Goal: Task Accomplishment & Management: Complete application form

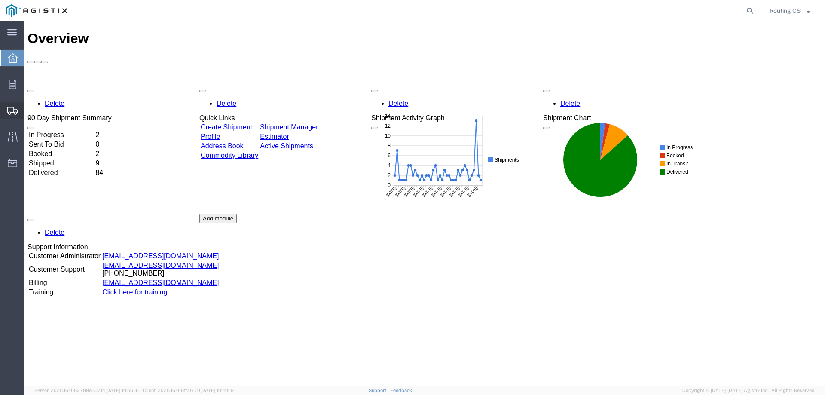
click at [0, 0] on span "Create Shipment" at bounding box center [0, 0] width 0 height 0
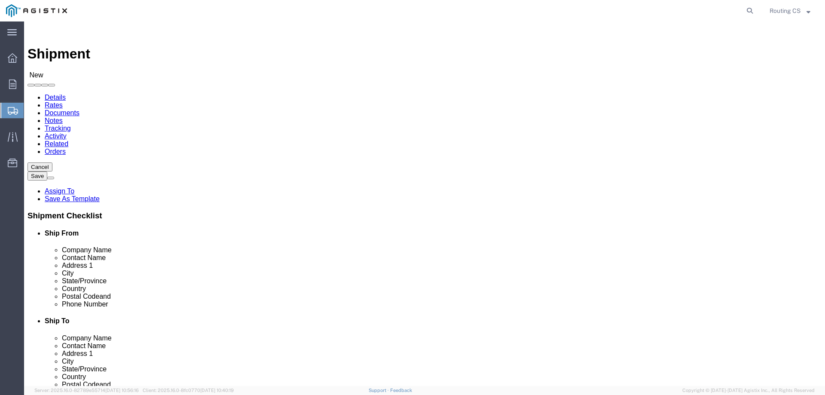
select select
click select "Select Little Giant Ladders PG&E"
select select "9596"
click select "Select Little Giant Ladders PG&E"
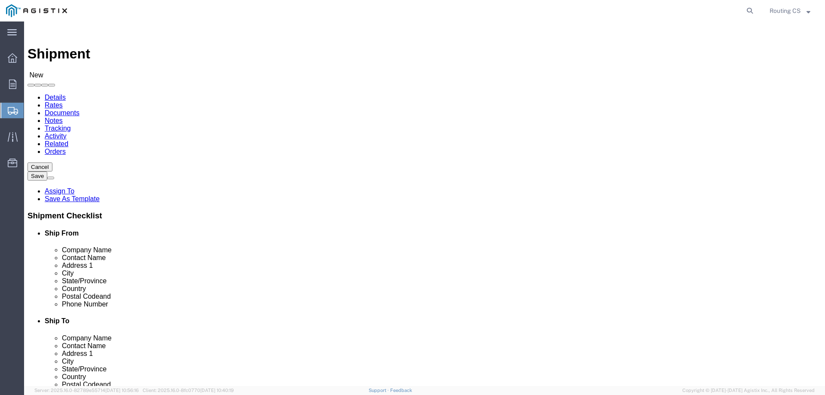
select select
click select "Select All Others [GEOGRAPHIC_DATA] [GEOGRAPHIC_DATA] [GEOGRAPHIC_DATA] [GEOGRA…"
select select "23082"
click select "Select All Others [GEOGRAPHIC_DATA] [GEOGRAPHIC_DATA] [GEOGRAPHIC_DATA] [GEOGRA…"
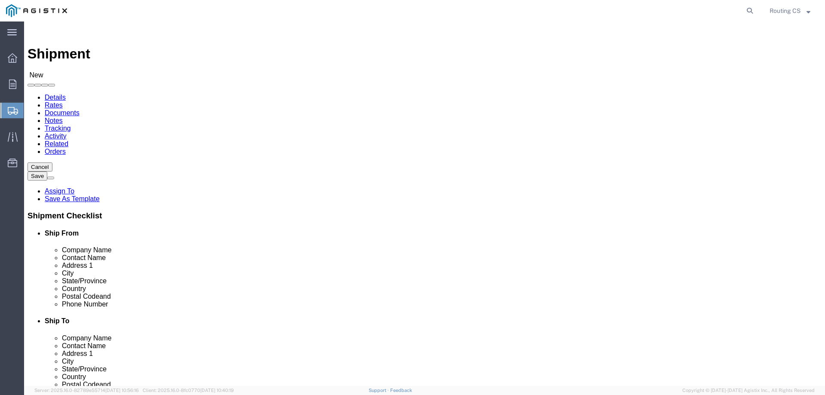
click span
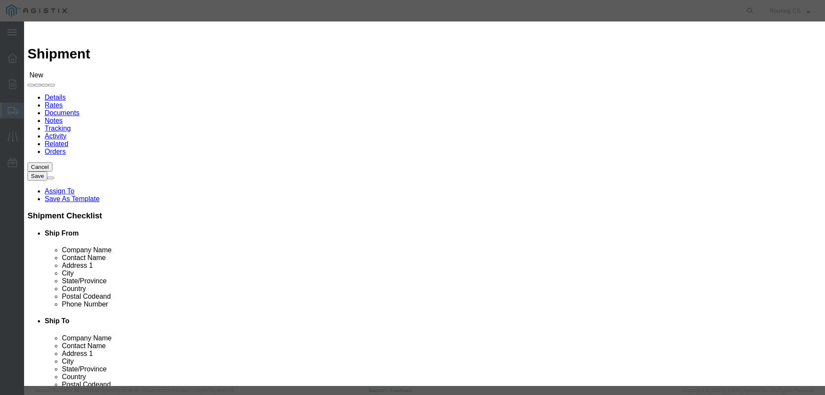
click select "Search by Address Book Name City Company Name Contact Name Country CustomerAlia…"
select select "zip"
click select "Search by Address Book Name City Company Name Contact Name Country CustomerAlia…"
click input "text"
type input "84663"
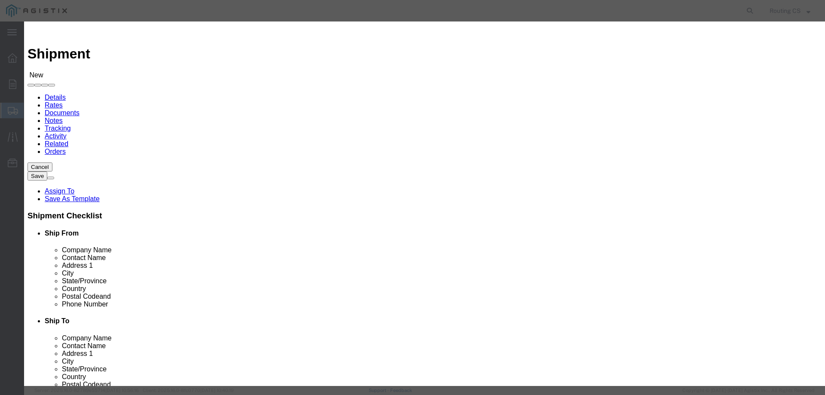
click icon "button"
click button "Select"
select select "UT"
drag, startPoint x: 316, startPoint y: 78, endPoint x: 265, endPoint y: 83, distance: 51.3
click div "Search by Address Book Name City Company Name Contact Name Country CustomerAlia…"
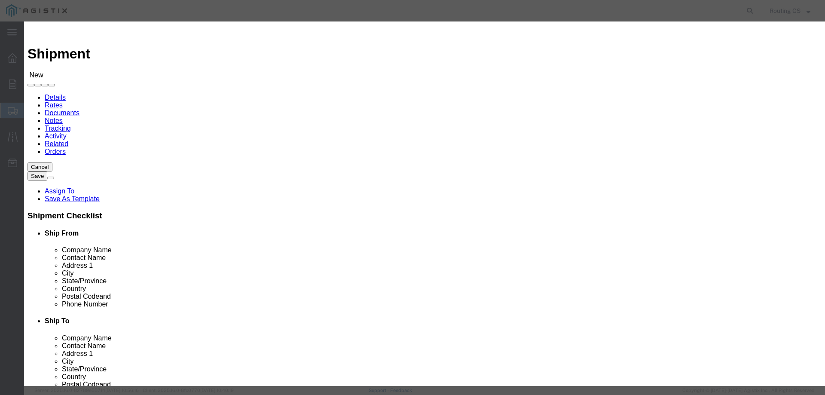
type input "94509"
click icon "button"
click button "Select"
select select "CA"
click button "Close"
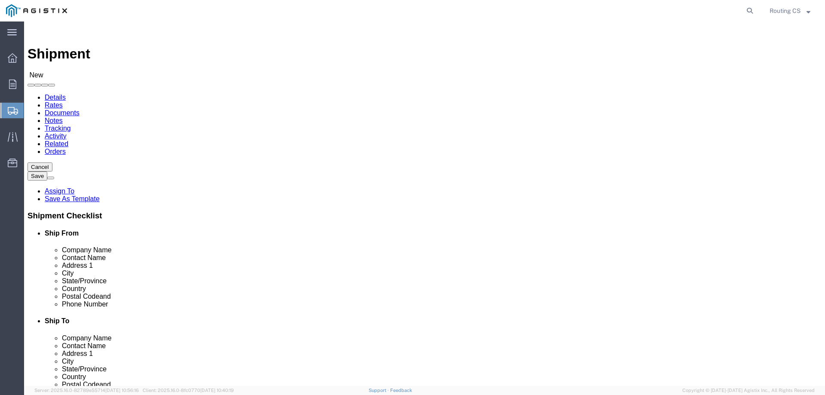
click input "text"
paste input "[PERSON_NAME]"
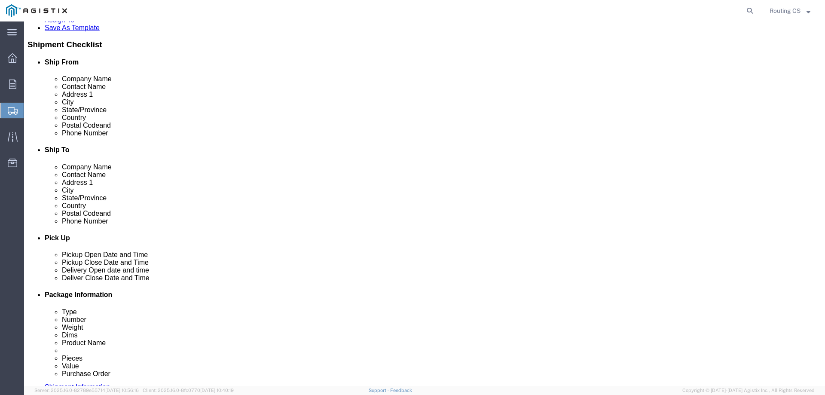
scroll to position [172, 0]
type input "[PERSON_NAME]"
click input "text"
paste input "925.779.7729"
click input "925.779.7729"
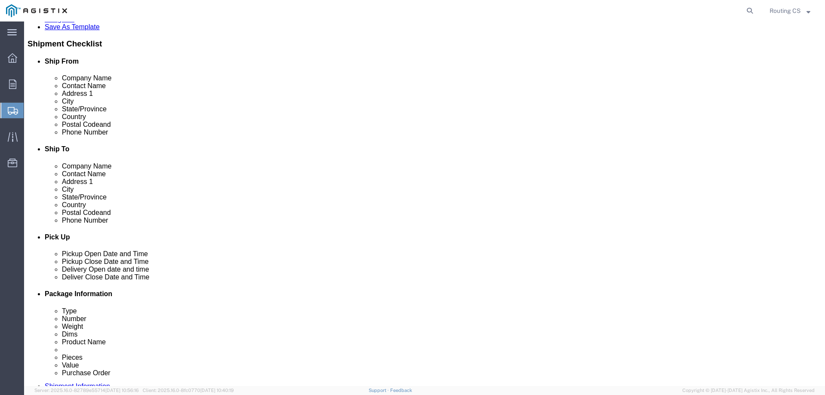
click input "925-779.7729"
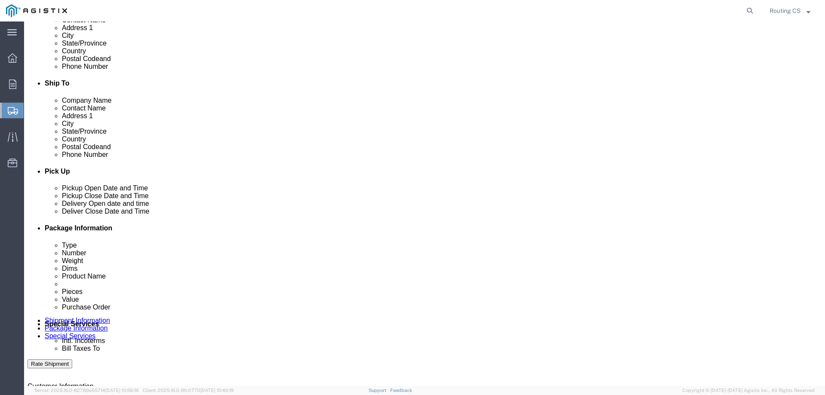
scroll to position [258, 0]
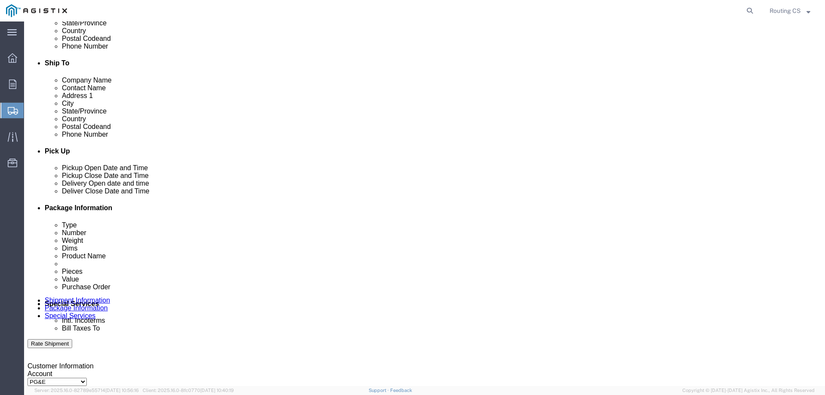
type input "[PHONE_NUMBER]"
click div "[DATE] 11:00 AM"
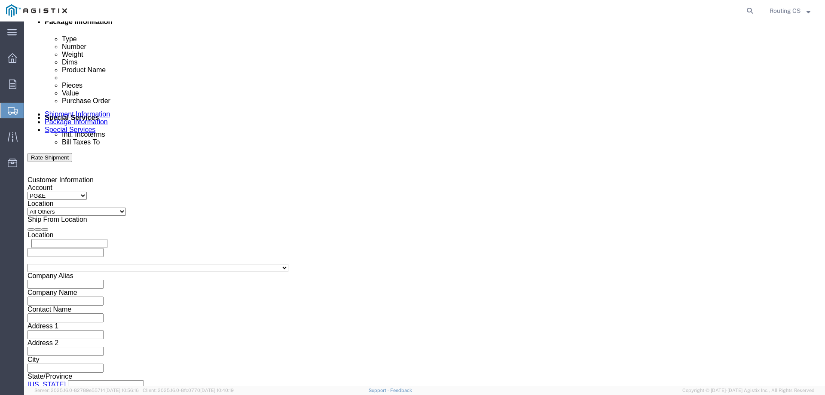
click input "11:00 AM"
type input "8:00 AM"
click button "Apply"
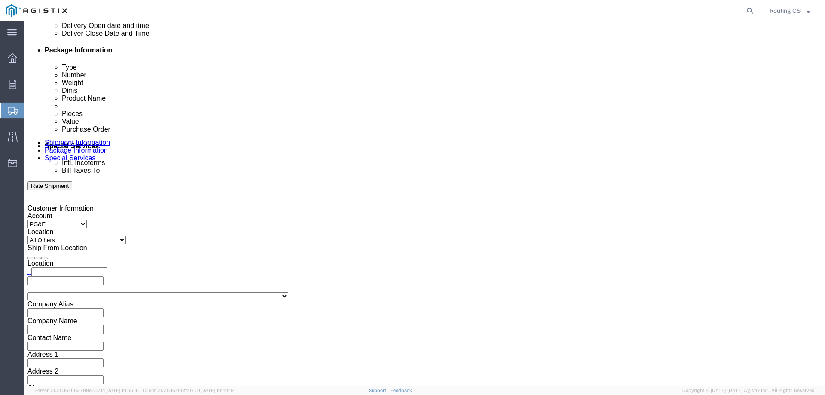
scroll to position [401, 0]
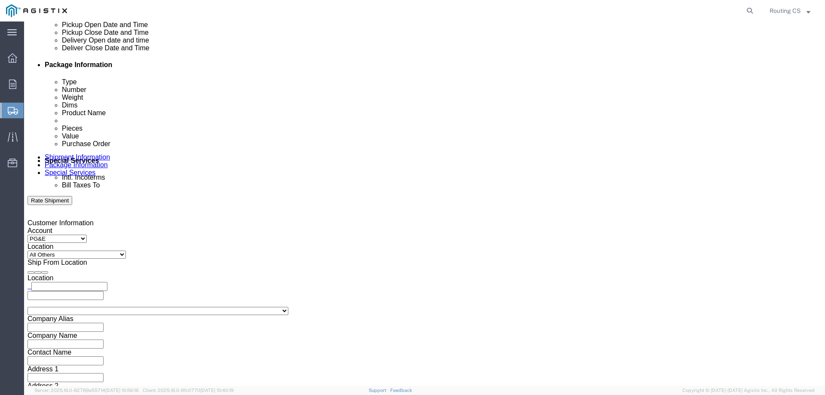
click div "[DATE] 9:00 AM"
click input "3:00 AM"
type input "3:00 pm"
click button "Apply"
click div
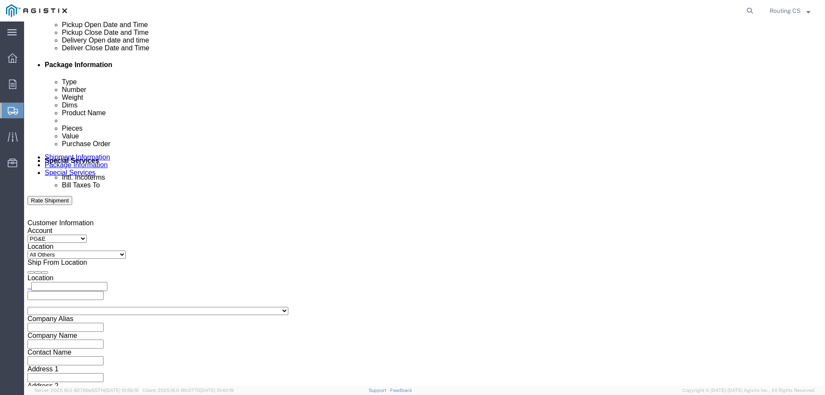
click input "4:00 PM"
click input "8:00 PM"
type input "8:00 am"
click button "Apply"
click div
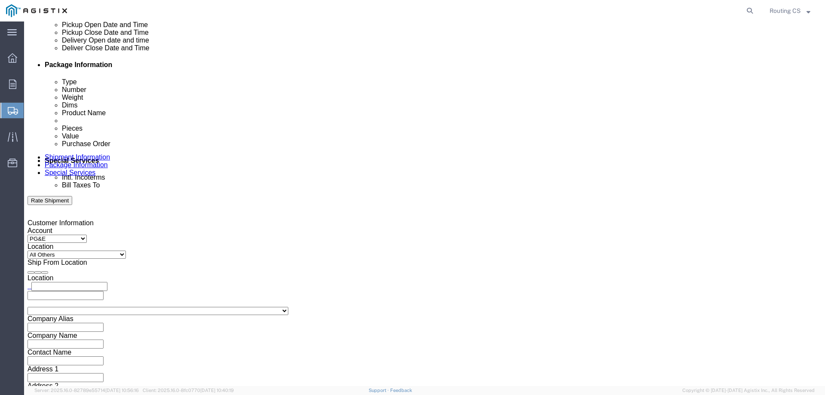
click input "5:00 AM"
type input "5:00 pm"
click button "Apply"
click input "text"
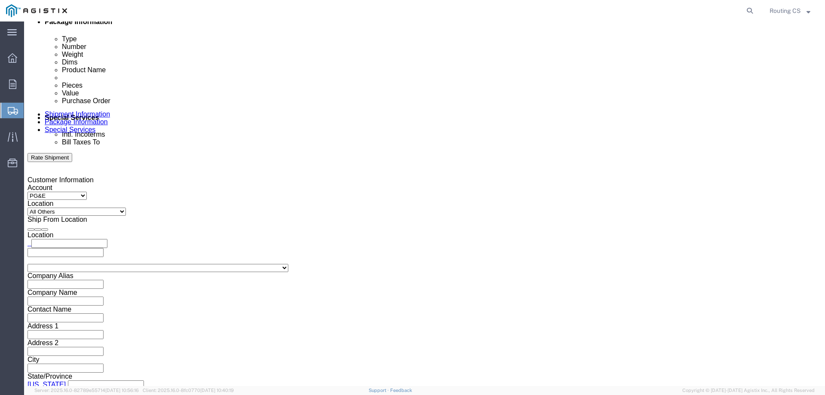
type input "2701228519"
click select "Select Air Less than Truckload Multi-Leg Ocean Freight Rail Small Parcel Truckl…"
select select "LTL"
click select "Select Air Less than Truckload Multi-Leg Ocean Freight Rail Small Parcel Truckl…"
click select "Select Straight Truck"
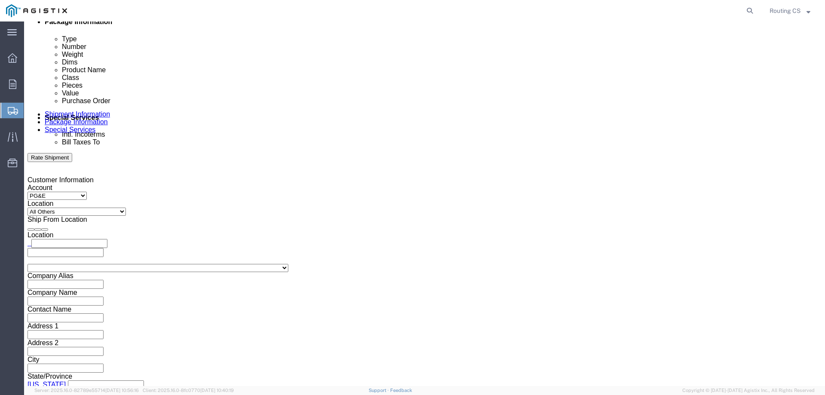
select select "STTR"
click select "Select Straight Truck"
click button "Continue"
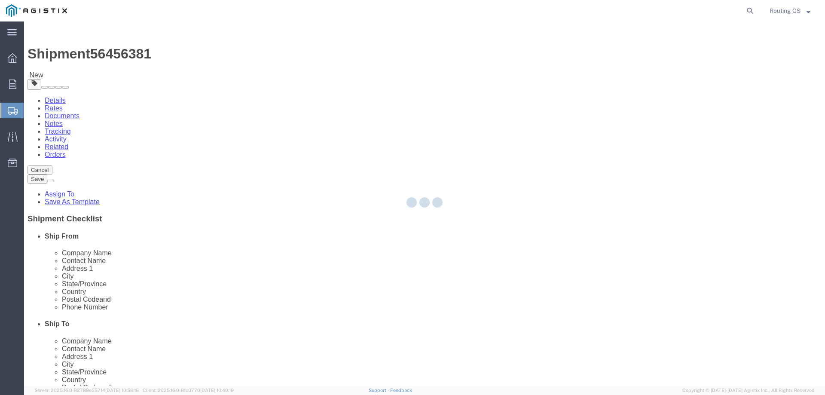
select select "CBOX"
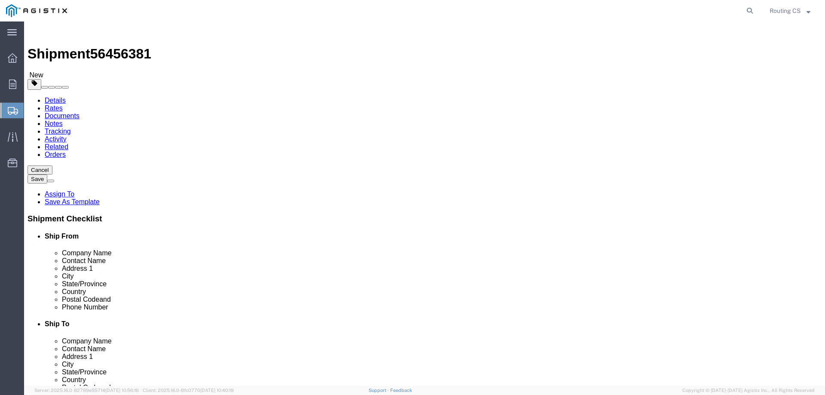
click input "text"
type input "104"
type input "23"
type input "7"
drag, startPoint x: 122, startPoint y: 199, endPoint x: 113, endPoint y: 200, distance: 9.5
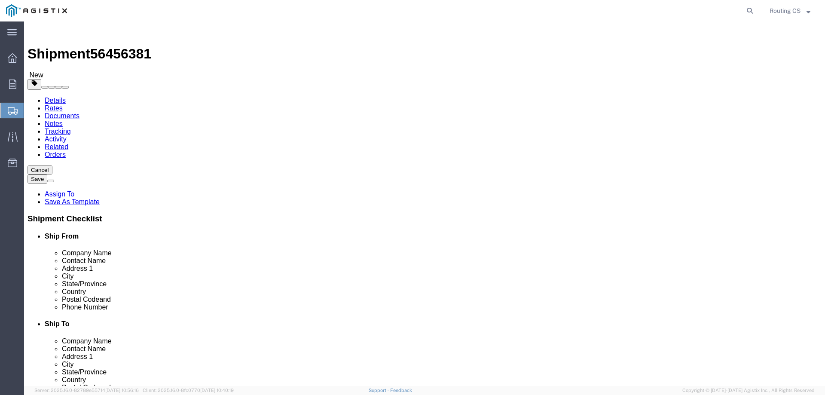
click div "0.00 Select kgs lbs"
type input "43.00"
click span
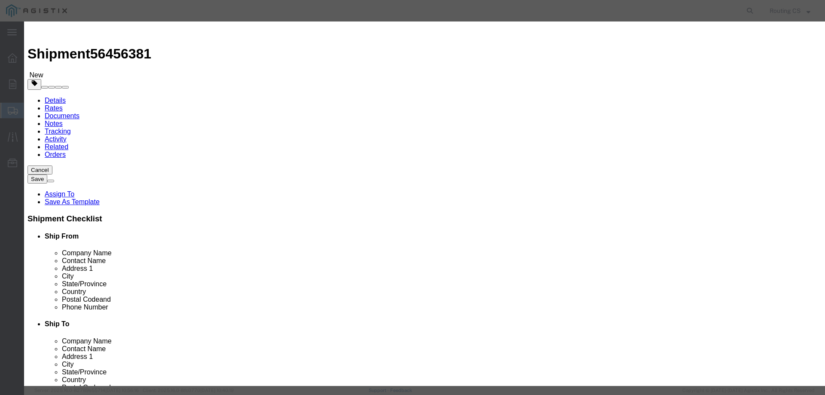
click input "text"
type input "Ladder"
click div "Commodity library Product Name Ladder Ladder Name: ACCUMULATOR 1 GAL BUNA-N B L…"
drag, startPoint x: 268, startPoint y: 82, endPoint x: 234, endPoint y: 83, distance: 34.4
click div "Pieces 0 Select Bag Barrels 100Board Feet Bottle Box Blister Pack Carats Can Ca…"
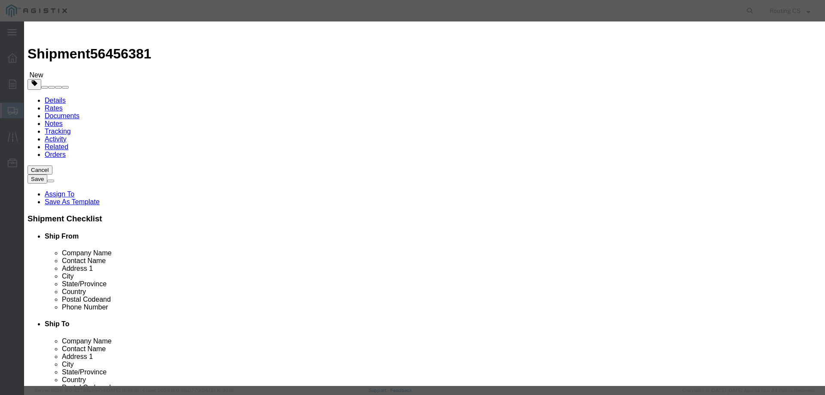
type input "1"
click input "text"
type input "306"
click select "Select 50 55 60 65 70 85 92.5 100 125 175 250 300 400"
select select "250"
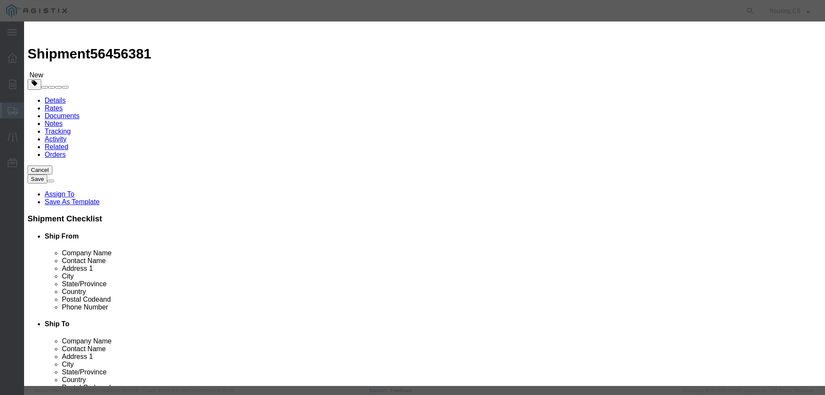
click select "Select 50 55 60 65 70 85 92.5 100 125 175 250 300 400"
click button "Save & Close"
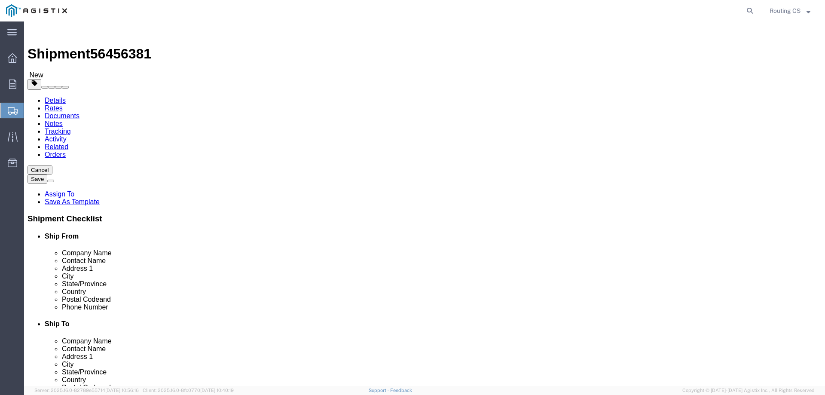
click button "Rate Shipment"
